Goal: Information Seeking & Learning: Understand process/instructions

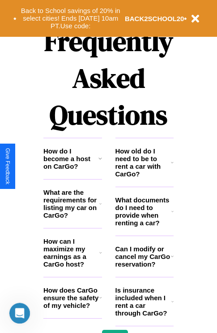
scroll to position [1086, 0]
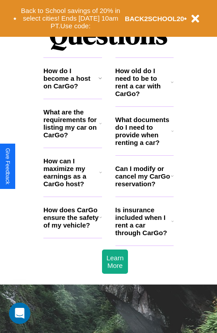
click at [144, 235] on h3 "Is insurance included when I rent a car through CarGo?" at bounding box center [144, 221] width 56 height 30
click at [173, 225] on icon at bounding box center [173, 220] width 2 height 7
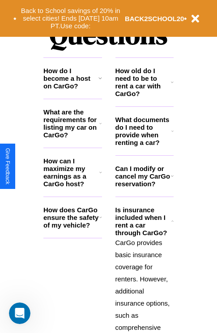
click at [144, 145] on h3 "What documents do I need to provide when renting a car?" at bounding box center [144, 131] width 56 height 30
click at [100, 176] on icon at bounding box center [101, 172] width 3 height 7
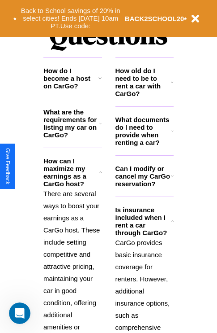
click at [173, 221] on polyline at bounding box center [173, 220] width 2 height 1
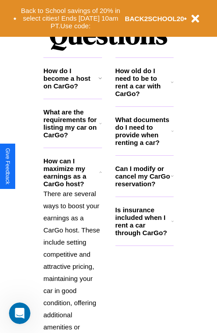
click at [73, 138] on h3 "What are the requirements for listing my car on CarGo?" at bounding box center [71, 123] width 56 height 30
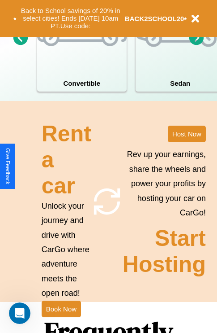
scroll to position [698, 0]
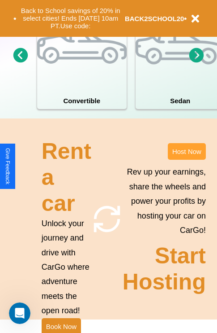
click at [187, 160] on button "Host Now" at bounding box center [187, 151] width 38 height 17
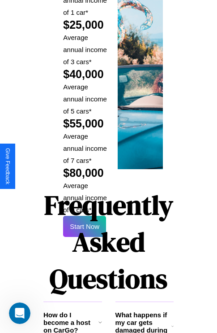
scroll to position [1459, 0]
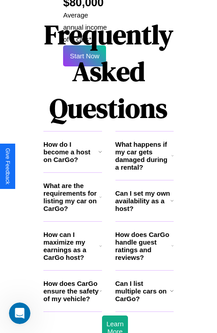
click at [144, 279] on h3 "Can I list multiple cars on CarGo?" at bounding box center [143, 290] width 55 height 23
click at [100, 242] on icon at bounding box center [101, 245] width 3 height 7
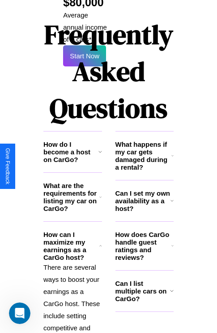
click at [144, 189] on h3 "Can I set my own availability as a host?" at bounding box center [143, 200] width 55 height 23
click at [100, 148] on icon at bounding box center [101, 151] width 4 height 7
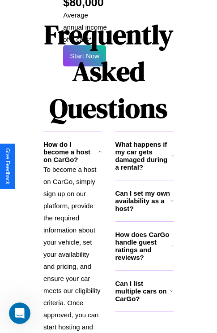
click at [144, 189] on h3 "Can I set my own availability as a host?" at bounding box center [143, 200] width 55 height 23
click at [73, 222] on p "To become a host on CarGo, simply sign up on our platform, provide the required…" at bounding box center [72, 260] width 59 height 194
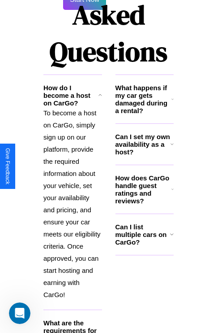
click at [73, 319] on h3 "What are the requirements for listing my car on CarGo?" at bounding box center [71, 334] width 56 height 30
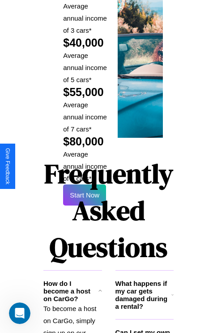
scroll to position [1319, 0]
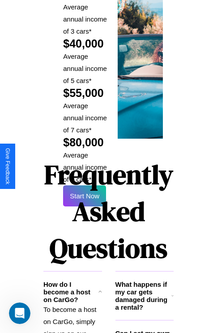
click at [85, 166] on h1 "Frequently Asked Questions" at bounding box center [108, 211] width 130 height 119
